Goal: Task Accomplishment & Management: Manage account settings

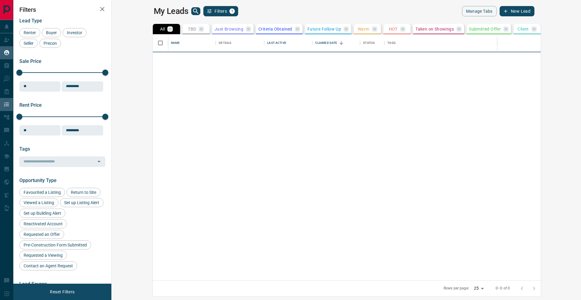
scroll to position [246, 467]
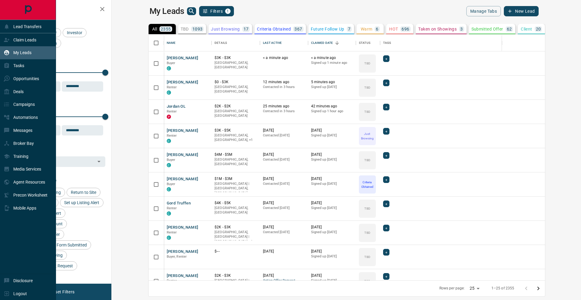
click at [25, 54] on p "My Leads" at bounding box center [22, 52] width 18 height 5
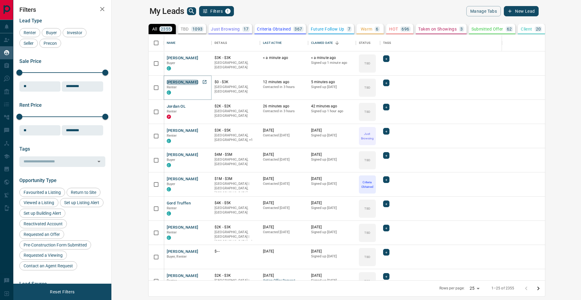
click at [167, 81] on button "[PERSON_NAME]" at bounding box center [183, 83] width 32 height 6
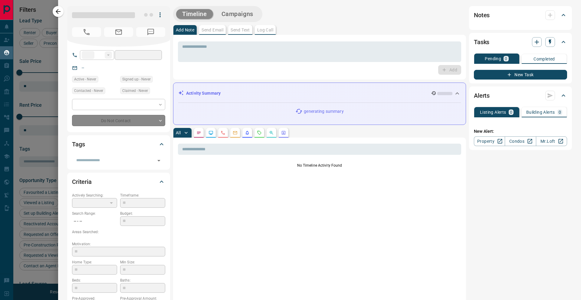
type input "**"
type input "**********"
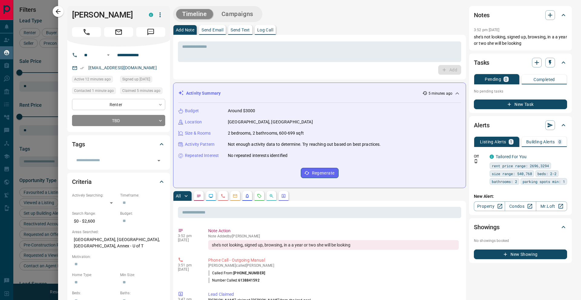
click at [164, 104] on body "Lead Transfers Claim Leads My Leads Tasks Opportunities Deals Campaigns Automat…" at bounding box center [290, 146] width 581 height 293
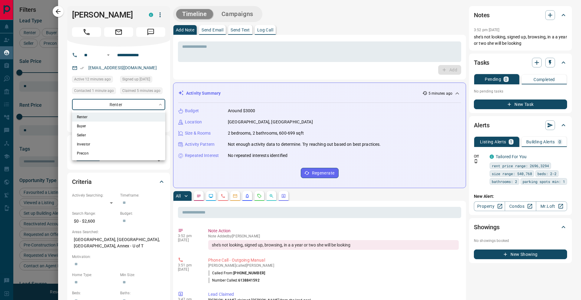
click at [163, 106] on div at bounding box center [290, 150] width 581 height 300
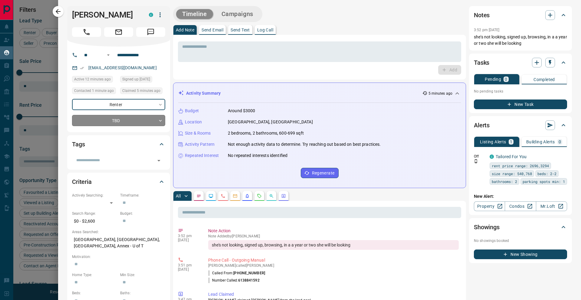
click at [159, 121] on body "Lead Transfers Claim Leads My Leads Tasks Opportunities Deals Campaigns Automat…" at bounding box center [290, 146] width 581 height 293
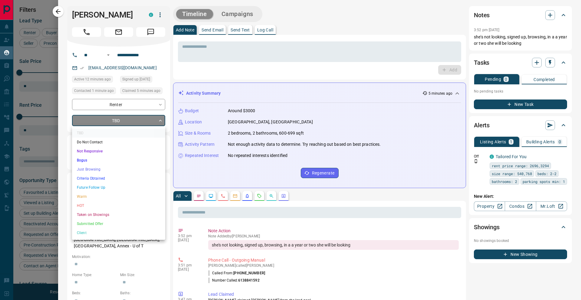
click at [141, 172] on li "Just Browsing" at bounding box center [118, 169] width 93 height 9
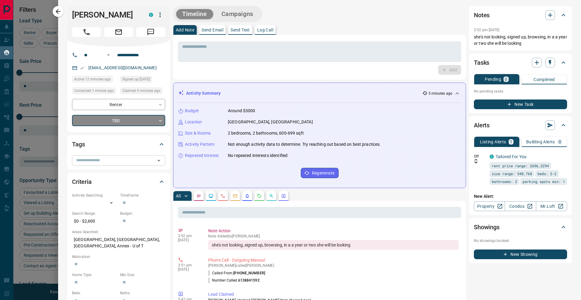
type input "*"
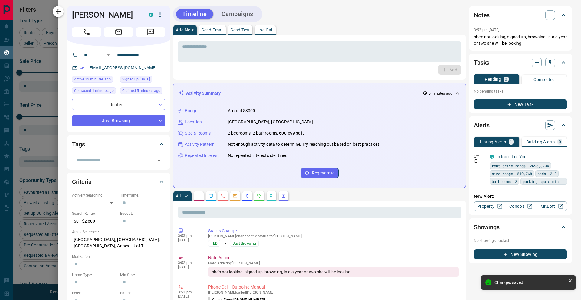
click at [62, 12] on button "button" at bounding box center [58, 11] width 11 height 11
